Goal: Task Accomplishment & Management: Use online tool/utility

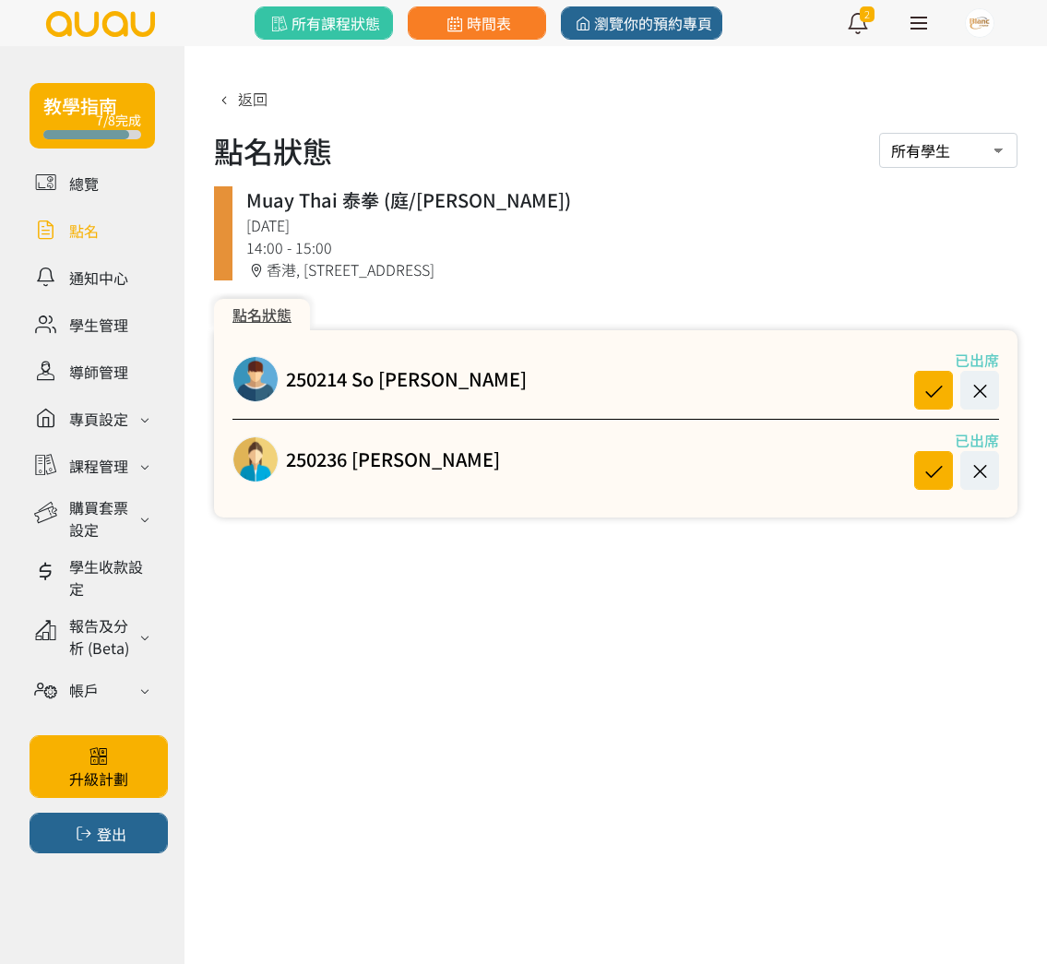
click at [82, 220] on link at bounding box center [92, 230] width 125 height 32
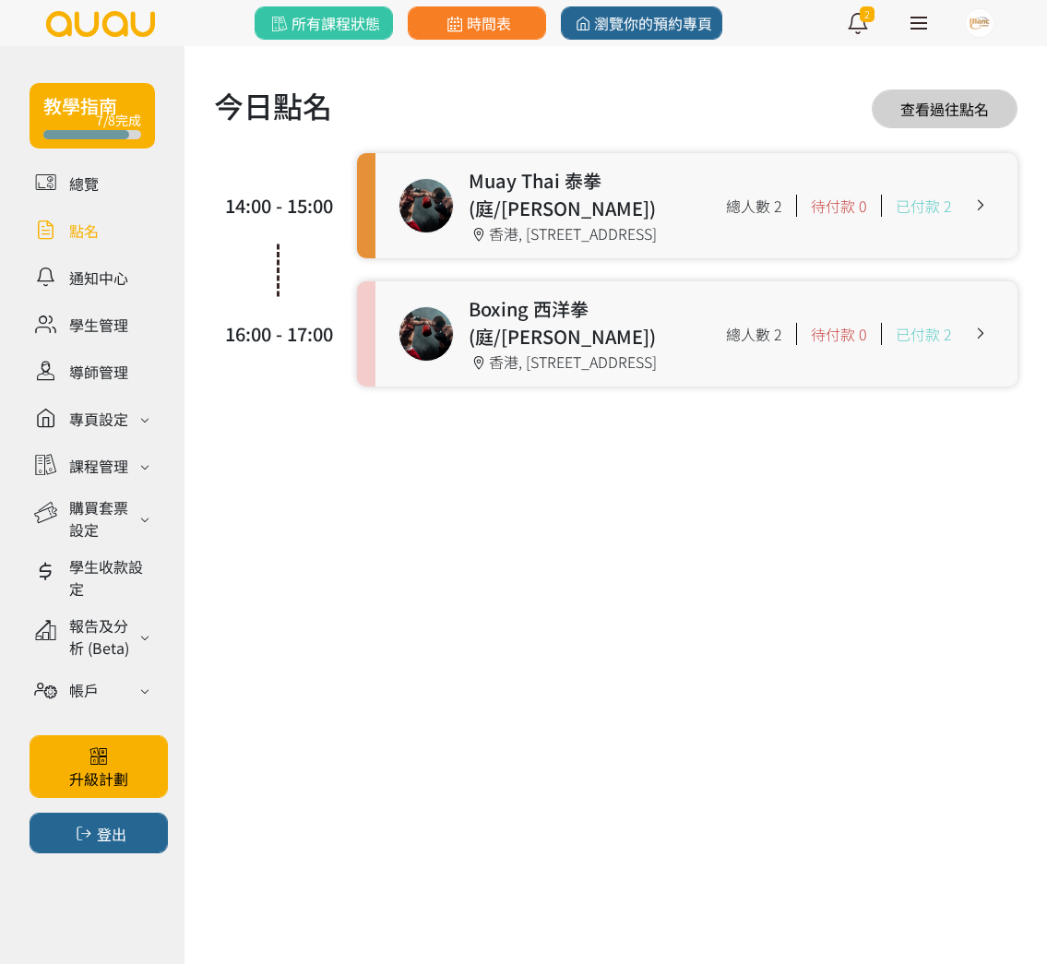
click at [921, 327] on link at bounding box center [696, 333] width 642 height 105
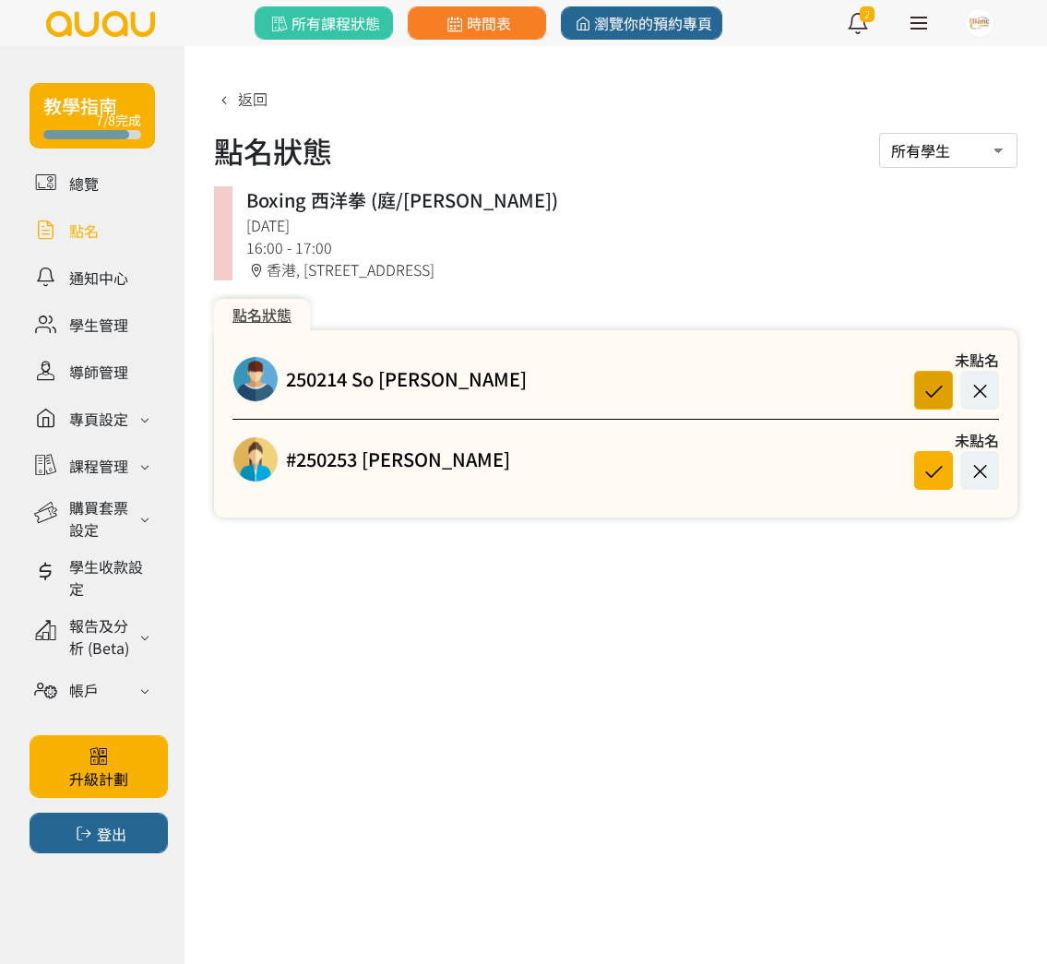
click at [930, 382] on icon at bounding box center [933, 390] width 35 height 25
click at [939, 469] on icon at bounding box center [933, 470] width 35 height 25
click at [72, 229] on link at bounding box center [92, 230] width 125 height 32
